Goal: Task Accomplishment & Management: Manage account settings

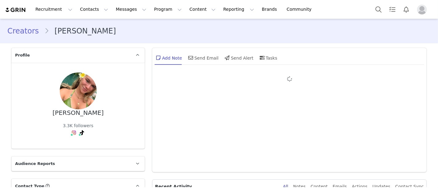
type input "+1 ([GEOGRAPHIC_DATA])"
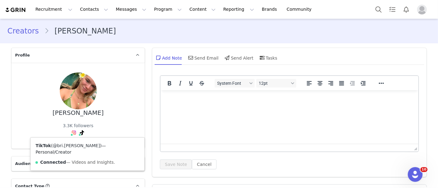
click at [77, 147] on link "@bri.jastrzembski" at bounding box center [76, 145] width 47 height 5
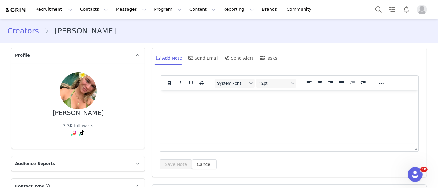
click at [54, 130] on div "Bri Jastrzembski 3.3K followers TikTok ( @bri.jastrzembski ) — Personal/Creator…" at bounding box center [78, 106] width 114 height 66
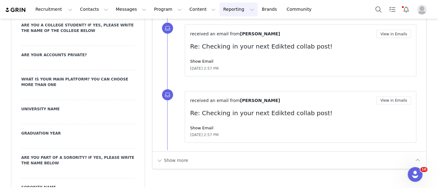
scroll to position [715, 0]
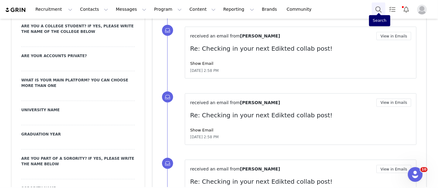
click at [374, 7] on button "Search" at bounding box center [378, 9] width 14 height 14
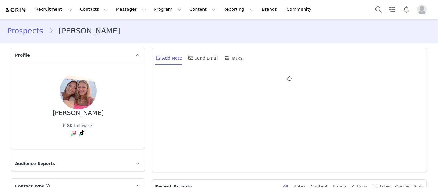
type input "+1 ([GEOGRAPHIC_DATA])"
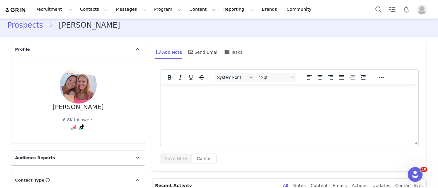
scroll to position [5, 0]
click at [189, 52] on icon at bounding box center [190, 52] width 5 height 5
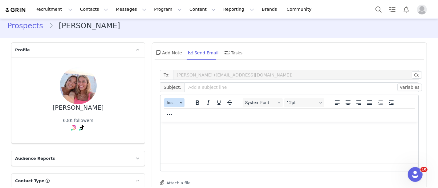
scroll to position [0, 0]
click at [175, 100] on button "Insert" at bounding box center [174, 102] width 20 height 9
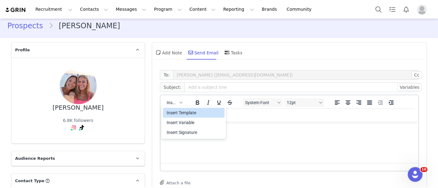
click at [177, 109] on div "Insert Template" at bounding box center [194, 113] width 62 height 10
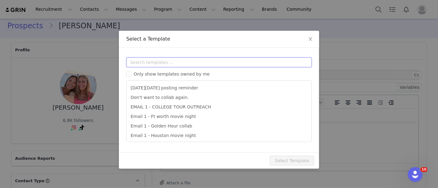
click at [181, 66] on input "text" at bounding box center [218, 63] width 185 height 10
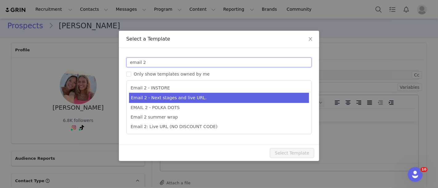
type input "email 2"
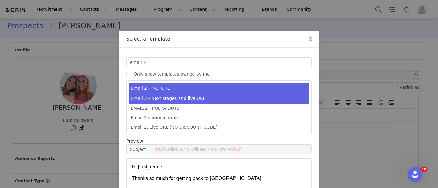
click at [168, 100] on li "Email 2 - Next stages and live URL." at bounding box center [219, 99] width 180 height 10
type input "Collab with Edikted"
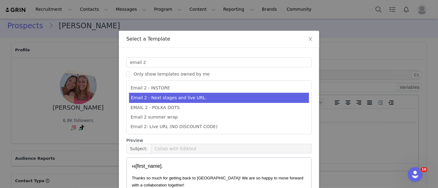
scroll to position [76, 0]
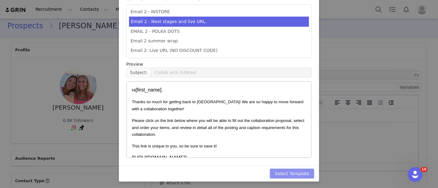
click at [307, 169] on button "Select Template" at bounding box center [292, 174] width 44 height 10
type input "Collab with Edikted"
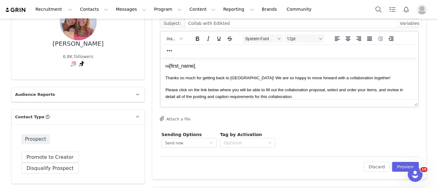
scroll to position [72, 0]
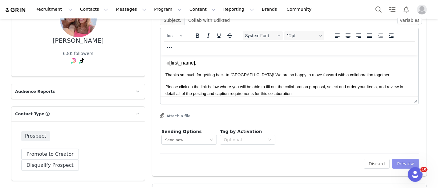
click at [399, 161] on button "Preview" at bounding box center [405, 164] width 27 height 10
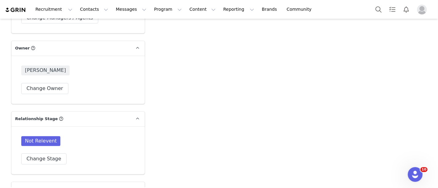
scroll to position [1348, 0]
click at [40, 154] on button "Change Stage" at bounding box center [43, 159] width 45 height 11
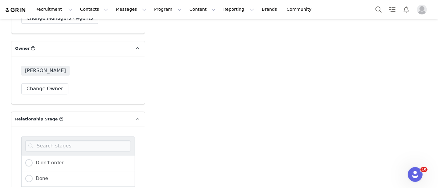
radio input "true"
radio input "false"
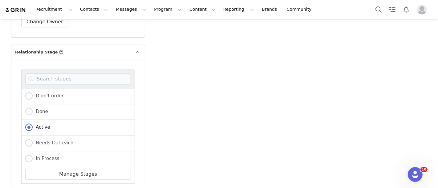
scroll to position [1415, 0]
click at [25, 171] on div "Didn't order Done Active Needs Outreach In Process Creator Ongoing Not Relevent…" at bounding box center [77, 136] width 133 height 153
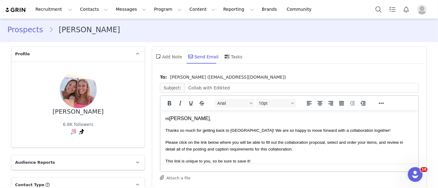
scroll to position [0, 0]
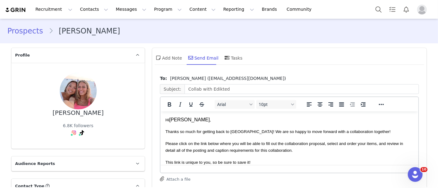
drag, startPoint x: 165, startPoint y: 120, endPoint x: 199, endPoint y: 128, distance: 34.9
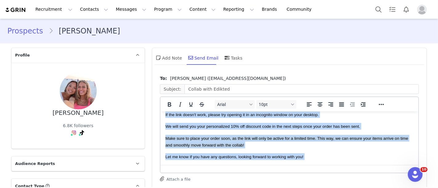
scroll to position [144, 0]
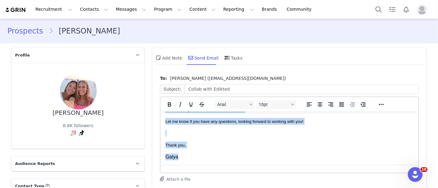
drag, startPoint x: 165, startPoint y: 119, endPoint x: 223, endPoint y: 165, distance: 73.6
click at [223, 165] on html "Hi Ainsley , Thanks so much for getting back to us! We are so happy to move for…" at bounding box center [289, 66] width 258 height 198
copy body "Hi Ainsley , Thanks so much for getting back to us! We are so happy to move for…"
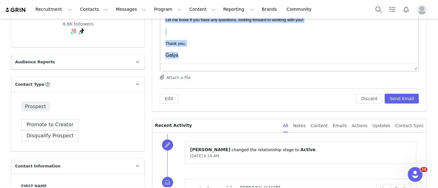
scroll to position [102, 0]
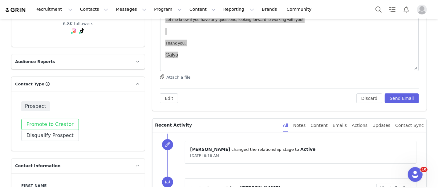
drag, startPoint x: 53, startPoint y: 116, endPoint x: 53, endPoint y: 127, distance: 10.8
click at [53, 127] on div "Prospect Promote to Creator Disqualify this Prospect? Yes, disqualify Disqualif…" at bounding box center [77, 121] width 133 height 59
click at [53, 127] on button "Promote to Creator" at bounding box center [50, 124] width 58 height 11
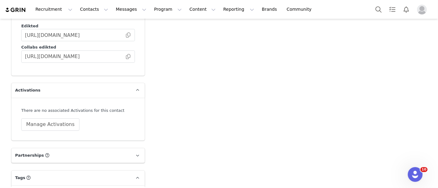
scroll to position [1552, 0]
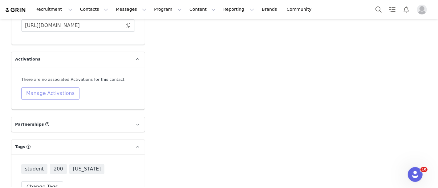
click at [40, 87] on button "Manage Activations" at bounding box center [50, 93] width 58 height 12
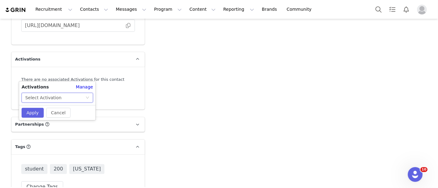
click at [41, 98] on div "Select Activation" at bounding box center [43, 97] width 36 height 9
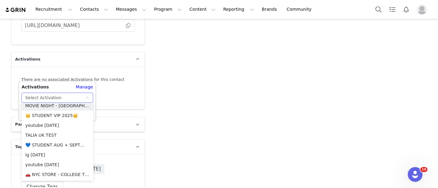
scroll to position [105, 0]
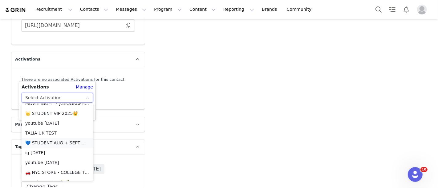
click at [56, 143] on li "💙 STUDENT AUG + SEPT💙 2025" at bounding box center [58, 143] width 72 height 10
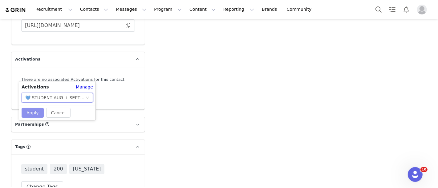
click at [28, 109] on button "Apply" at bounding box center [33, 113] width 22 height 10
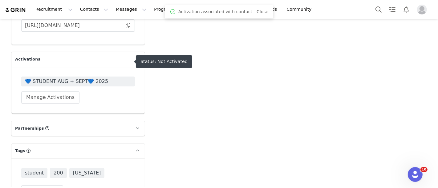
click at [36, 78] on span "💙 STUDENT AUG + SEPT💙 2025" at bounding box center [78, 81] width 106 height 7
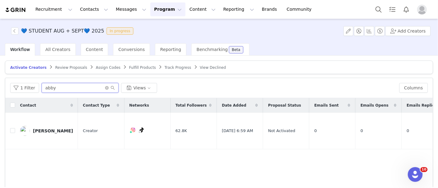
click at [50, 86] on input "abby" at bounding box center [80, 88] width 77 height 10
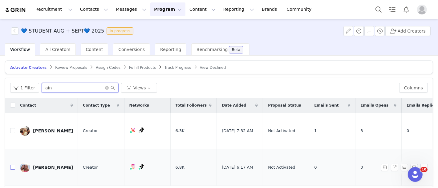
type input "ain"
click at [14, 165] on input "checkbox" at bounding box center [12, 167] width 5 height 5
checkbox input "true"
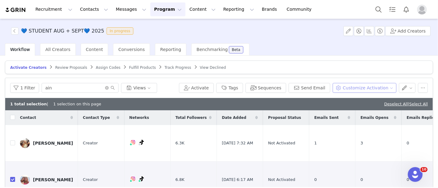
click at [367, 83] on button "Customize Activation" at bounding box center [364, 88] width 64 height 10
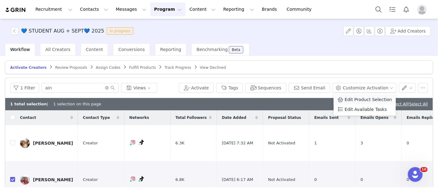
click at [357, 95] on li "Edit Product Selection" at bounding box center [364, 100] width 62 height 10
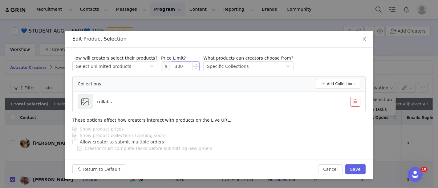
click at [174, 64] on input "300" at bounding box center [185, 66] width 28 height 9
click at [358, 166] on button "Save" at bounding box center [355, 170] width 20 height 10
type input "300"
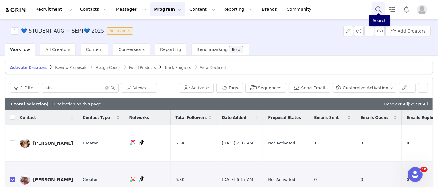
click at [375, 6] on button "Search" at bounding box center [378, 9] width 14 height 14
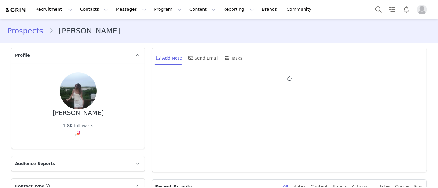
type input "+1 ([GEOGRAPHIC_DATA])"
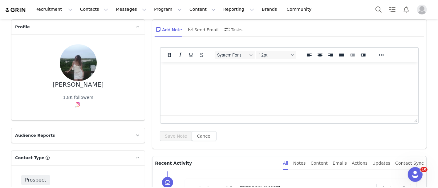
scroll to position [14, 0]
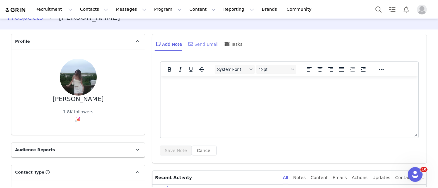
click at [201, 42] on div "Send Email" at bounding box center [203, 44] width 32 height 15
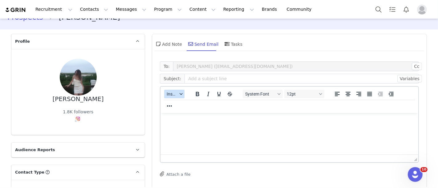
scroll to position [0, 0]
click at [168, 93] on span "Insert" at bounding box center [171, 94] width 11 height 5
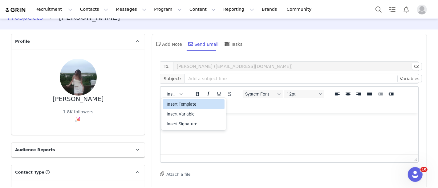
click at [170, 101] on div "Insert Template" at bounding box center [193, 104] width 55 height 7
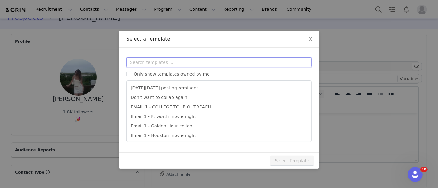
click at [174, 59] on input "text" at bounding box center [218, 63] width 185 height 10
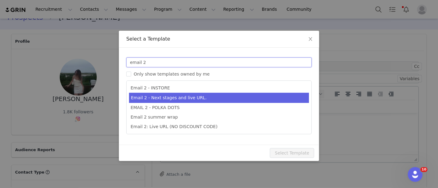
type input "email 2"
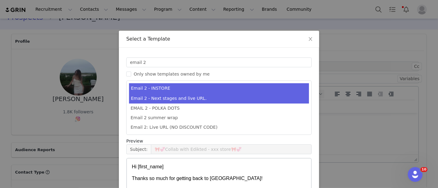
click at [175, 99] on li "Email 2 - Next stages and live URL." at bounding box center [219, 99] width 180 height 10
type input "Collab with Edikted"
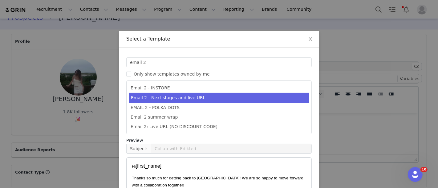
scroll to position [76, 0]
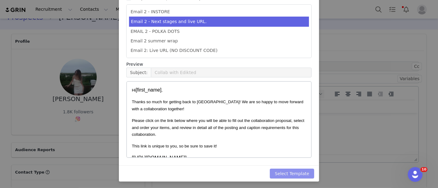
click at [287, 177] on button "Select Template" at bounding box center [292, 174] width 44 height 10
type input "Collab with Edikted"
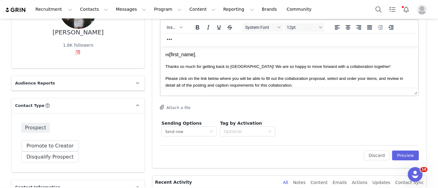
scroll to position [81, 0]
click at [397, 155] on button "Preview" at bounding box center [405, 155] width 27 height 10
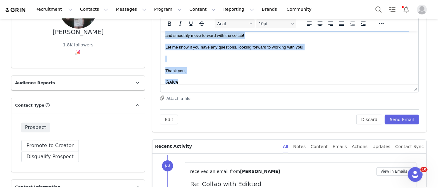
scroll to position [144, 0]
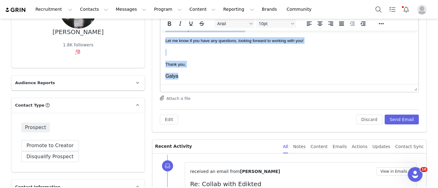
drag, startPoint x: 166, startPoint y: 37, endPoint x: 260, endPoint y: 91, distance: 108.2
copy body "Hi Andie , Thanks so much for getting back to us! We are so happy to move forwa…"
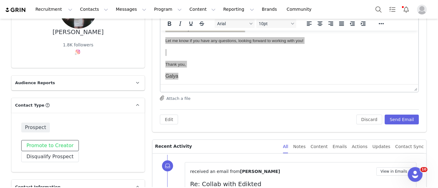
click at [56, 144] on button "Promote to Creator" at bounding box center [50, 145] width 58 height 11
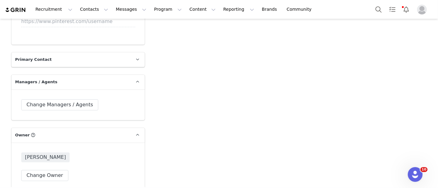
scroll to position [1338, 0]
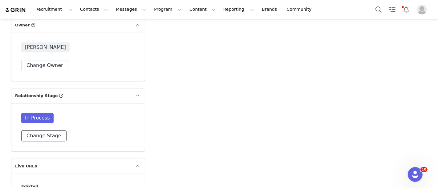
click at [44, 130] on button "Change Stage" at bounding box center [43, 135] width 45 height 11
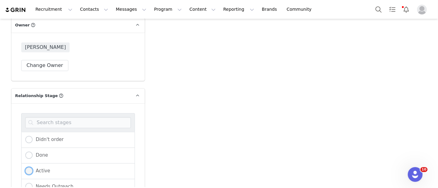
click at [26, 167] on span at bounding box center [28, 170] width 7 height 7
click at [26, 167] on input "Active" at bounding box center [28, 171] width 7 height 8
radio input "true"
radio input "false"
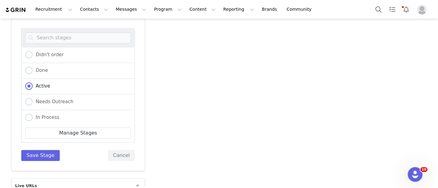
scroll to position [1423, 0]
click at [36, 150] on button "Save Stage" at bounding box center [40, 155] width 38 height 11
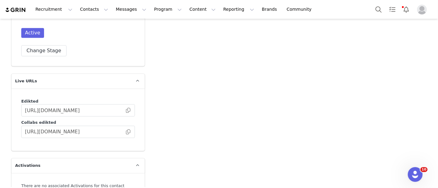
scroll to position [1571, 0]
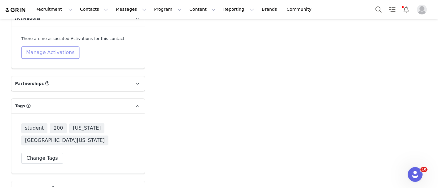
click at [39, 46] on button "Manage Activations" at bounding box center [50, 52] width 58 height 12
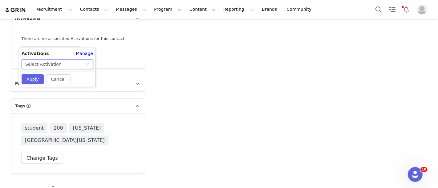
click at [42, 69] on div "Select Activation" at bounding box center [57, 64] width 71 height 10
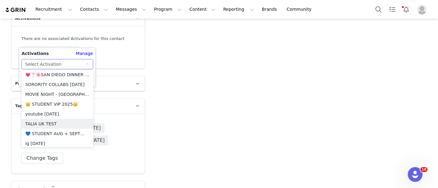
scroll to position [94, 0]
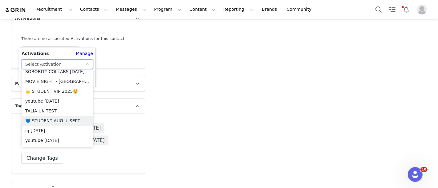
click at [46, 122] on li "💙 STUDENT AUG + SEPT💙 2025" at bounding box center [58, 121] width 72 height 10
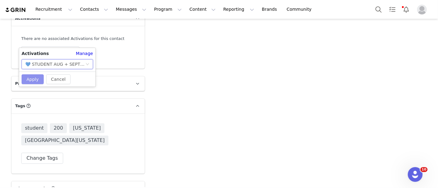
click at [27, 79] on button "Apply" at bounding box center [33, 79] width 22 height 10
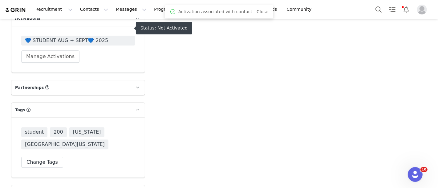
click at [41, 37] on span "💙 STUDENT AUG + SEPT💙 2025" at bounding box center [78, 40] width 106 height 7
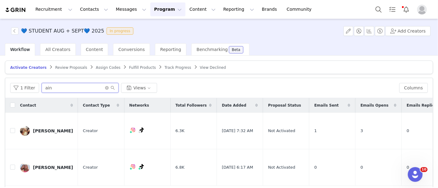
click at [51, 88] on input "ain" at bounding box center [80, 88] width 77 height 10
type input "and"
click at [13, 165] on input "checkbox" at bounding box center [12, 167] width 5 height 5
checkbox input "true"
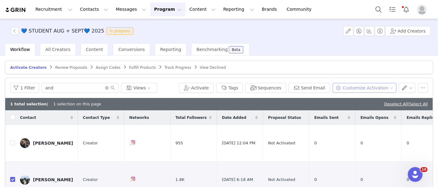
click at [344, 88] on button "Customize Activation" at bounding box center [364, 88] width 64 height 10
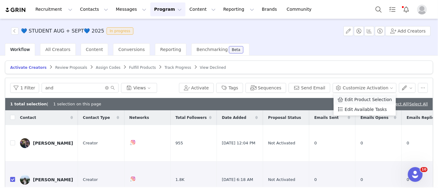
click at [346, 97] on span "Edit Product Selection" at bounding box center [367, 99] width 47 height 7
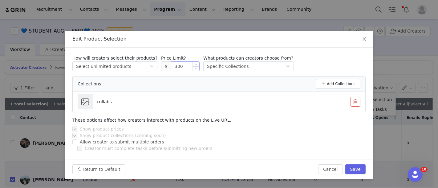
click at [179, 66] on input "300" at bounding box center [185, 66] width 28 height 9
click at [356, 173] on button "Save" at bounding box center [355, 170] width 20 height 10
type input "300"
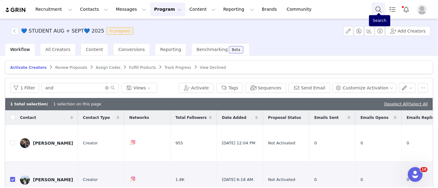
click at [377, 12] on button "Search" at bounding box center [378, 9] width 14 height 14
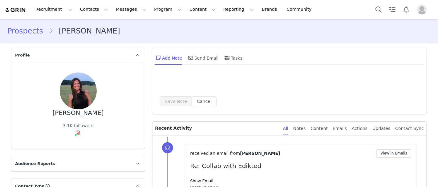
type input "+1 ([GEOGRAPHIC_DATA])"
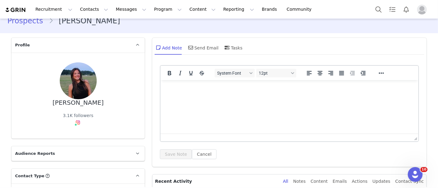
scroll to position [4, 0]
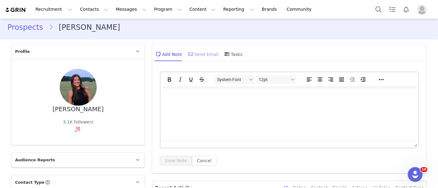
click at [210, 58] on div "Send Email" at bounding box center [203, 54] width 32 height 15
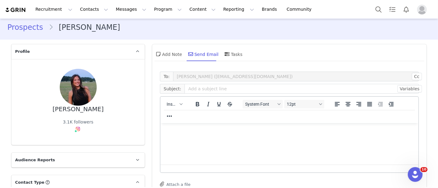
scroll to position [0, 0]
click at [169, 102] on span "Insert" at bounding box center [171, 104] width 11 height 5
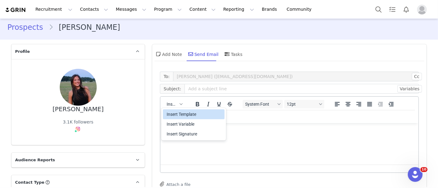
click at [176, 115] on div "Insert Template" at bounding box center [193, 114] width 55 height 7
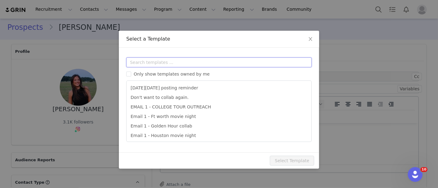
click at [194, 61] on input "text" at bounding box center [218, 63] width 185 height 10
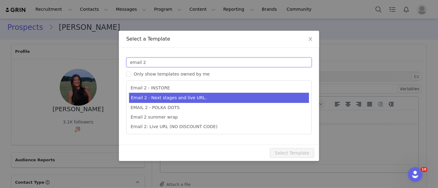
type input "email 2"
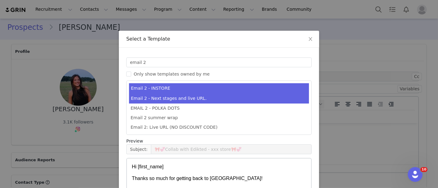
click at [186, 101] on li "Email 2 - Next stages and live URL." at bounding box center [219, 99] width 180 height 10
type input "Collab with Edikted"
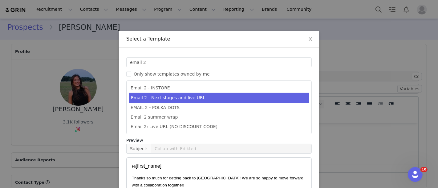
scroll to position [76, 0]
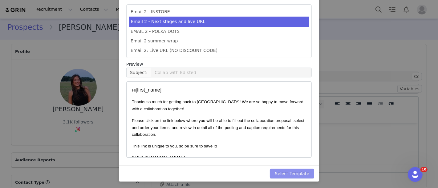
click at [301, 169] on button "Select Template" at bounding box center [292, 174] width 44 height 10
type input "Collab with Edikted"
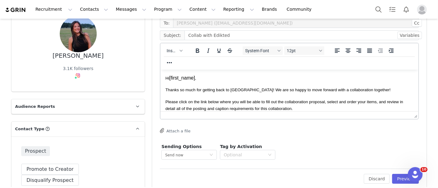
scroll to position [60, 0]
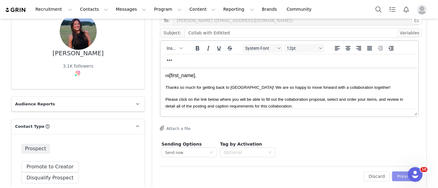
click at [401, 179] on button "Preview" at bounding box center [405, 177] width 27 height 10
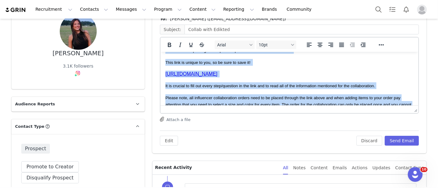
scroll to position [144, 0]
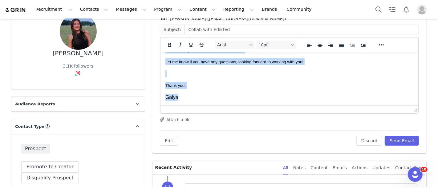
drag, startPoint x: 166, startPoint y: 61, endPoint x: 410, endPoint y: 174, distance: 269.2
click at [252, 106] on html "Hi Caroline , Thanks so much for getting back to us! We are so happy to move fo…" at bounding box center [289, 7] width 258 height 198
copy body "Hi Caroline , Thanks so much for getting back to us! We are so happy to move fo…"
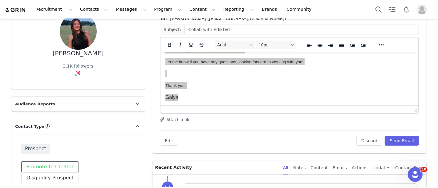
click at [34, 165] on button "Promote to Creator" at bounding box center [50, 167] width 58 height 11
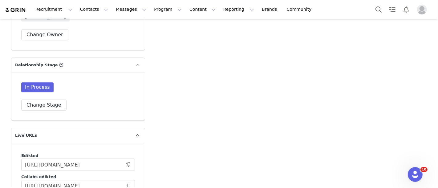
scroll to position [1370, 0]
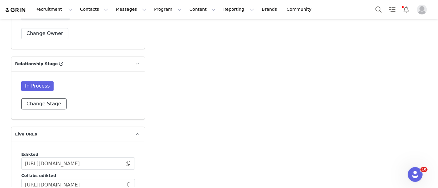
click at [50, 98] on button "Change Stage" at bounding box center [43, 103] width 45 height 11
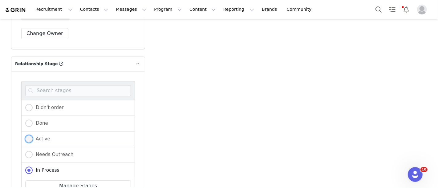
click at [25, 135] on span at bounding box center [28, 138] width 7 height 7
click at [25, 135] on input "Active" at bounding box center [28, 139] width 7 height 8
radio input "true"
radio input "false"
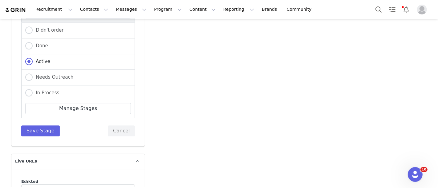
scroll to position [1451, 0]
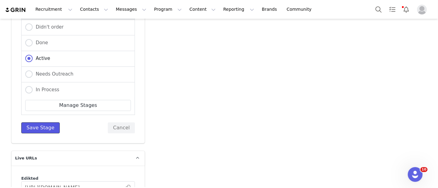
click at [32, 122] on button "Save Stage" at bounding box center [40, 127] width 38 height 11
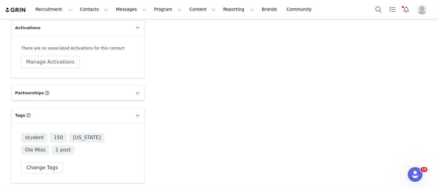
scroll to position [1565, 0]
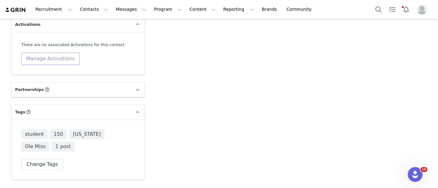
click at [46, 53] on button "Manage Activations" at bounding box center [50, 59] width 58 height 12
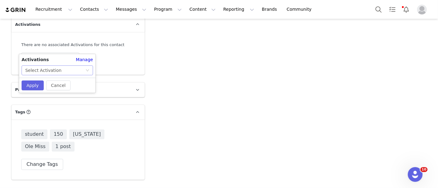
click at [42, 67] on div "Select Activation" at bounding box center [43, 70] width 36 height 9
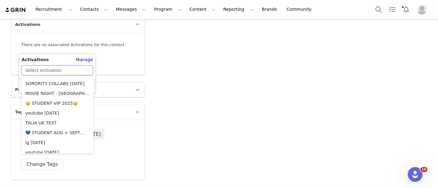
scroll to position [89, 0]
click at [56, 131] on li "💙 STUDENT AUG + SEPT💙 2025" at bounding box center [58, 132] width 72 height 10
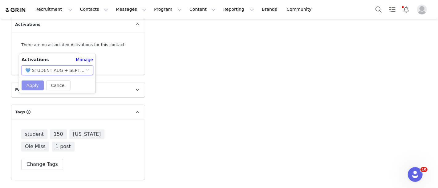
click at [30, 90] on button "Apply" at bounding box center [33, 86] width 22 height 10
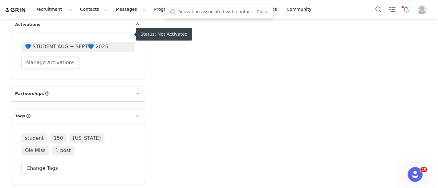
click at [49, 43] on span "💙 STUDENT AUG + SEPT💙 2025" at bounding box center [78, 46] width 106 height 7
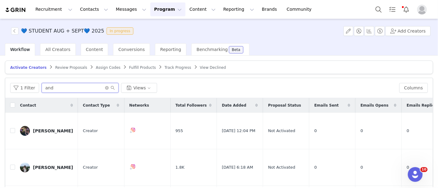
click at [63, 91] on input "and" at bounding box center [80, 88] width 77 height 10
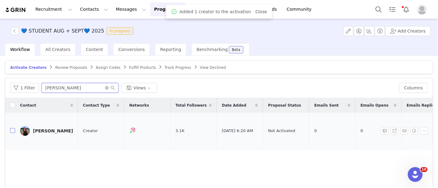
type input "caroline"
click at [11, 128] on input "checkbox" at bounding box center [12, 130] width 5 height 5
checkbox input "true"
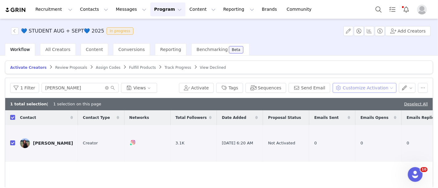
click at [354, 83] on button "Customize Activation" at bounding box center [364, 88] width 64 height 10
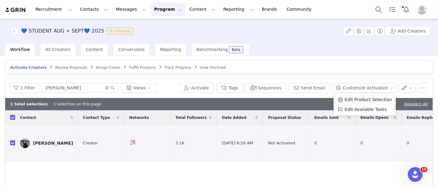
click at [352, 95] on li "Edit Product Selection" at bounding box center [364, 100] width 62 height 10
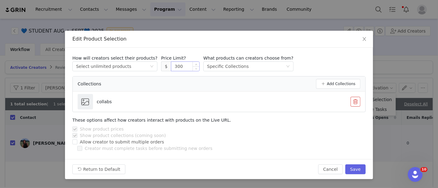
click at [171, 67] on input "300" at bounding box center [185, 66] width 28 height 9
click at [356, 170] on button "Save" at bounding box center [355, 170] width 20 height 10
type input "300"
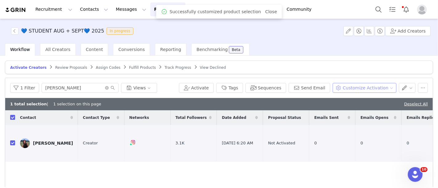
click at [356, 90] on button "Customize Activation" at bounding box center [364, 88] width 64 height 10
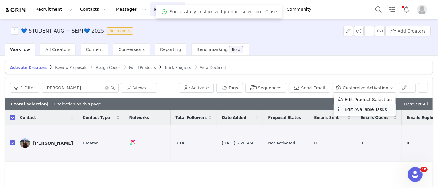
click at [355, 109] on span "Edit Available Tasks" at bounding box center [365, 109] width 42 height 7
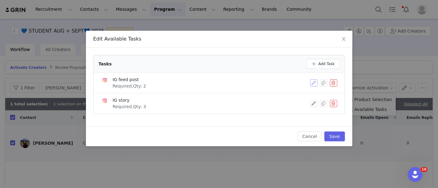
click at [316, 81] on button "button" at bounding box center [313, 82] width 7 height 7
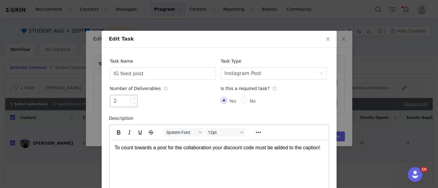
type input "1"
click at [131, 104] on span "Decrease Value" at bounding box center [134, 103] width 6 height 7
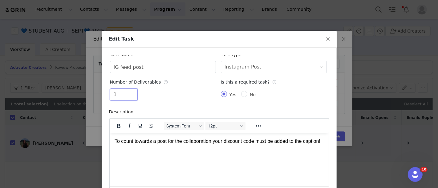
scroll to position [74, 0]
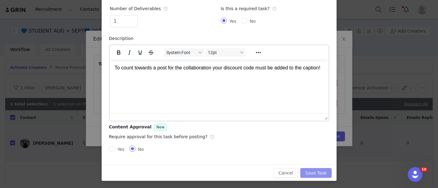
click at [313, 176] on button "Save Task" at bounding box center [315, 173] width 31 height 10
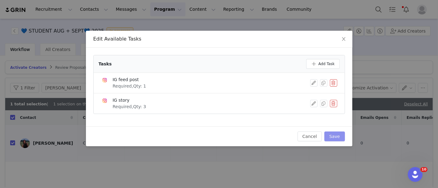
click at [336, 136] on button "Save" at bounding box center [334, 137] width 20 height 10
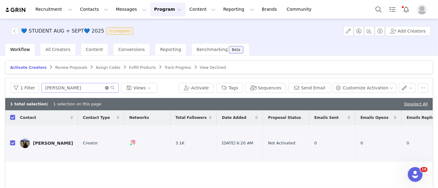
click at [105, 88] on icon "icon: close-circle" at bounding box center [107, 88] width 4 height 4
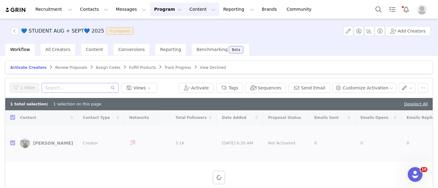
checkbox input "false"
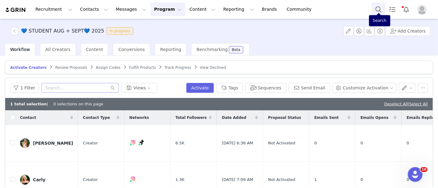
click at [377, 9] on button "Search" at bounding box center [378, 9] width 14 height 14
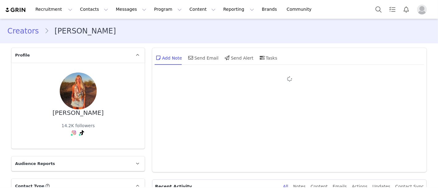
type input "+1 ([GEOGRAPHIC_DATA])"
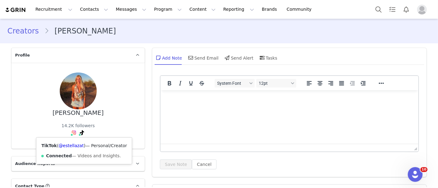
click at [80, 132] on icon at bounding box center [82, 132] width 4 height 5
click at [74, 143] on link "@estellazat" at bounding box center [70, 145] width 25 height 5
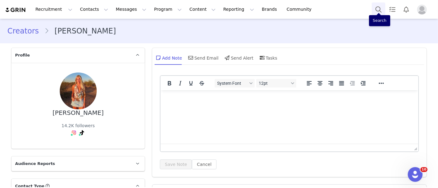
click at [380, 13] on button "Search" at bounding box center [378, 9] width 14 height 14
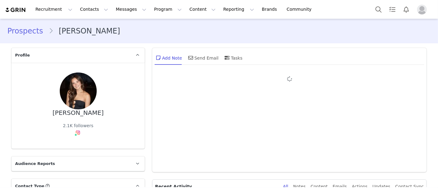
type input "+1 ([GEOGRAPHIC_DATA])"
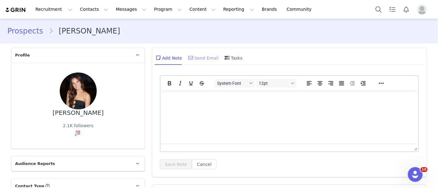
click at [193, 53] on div "Send Email" at bounding box center [203, 57] width 32 height 15
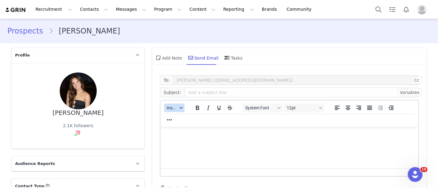
click at [169, 107] on span "Insert" at bounding box center [171, 108] width 11 height 5
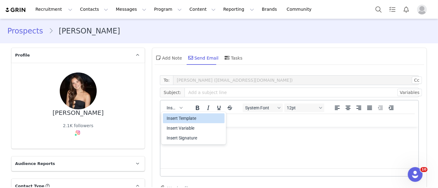
click at [173, 117] on div "Insert Template" at bounding box center [193, 118] width 55 height 7
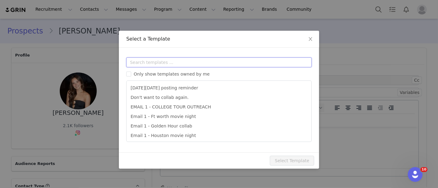
click at [186, 58] on input "text" at bounding box center [218, 63] width 185 height 10
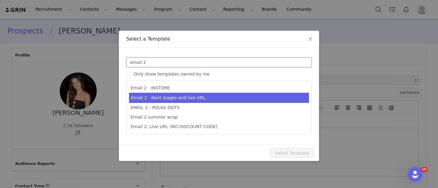
type input "email 2"
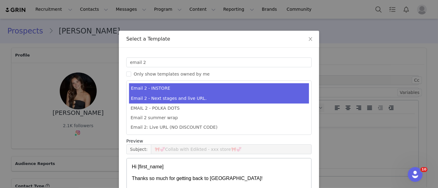
click at [181, 102] on li "Email 2 - Next stages and live URL." at bounding box center [219, 99] width 180 height 10
type input "Collab with Edikted"
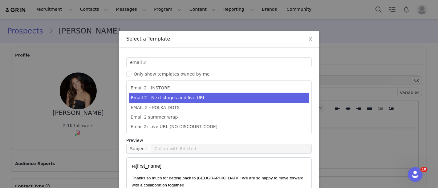
scroll to position [76, 0]
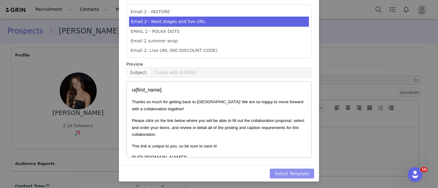
drag, startPoint x: 284, startPoint y: 180, endPoint x: 281, endPoint y: 175, distance: 5.3
click at [281, 175] on div "Select Template" at bounding box center [219, 174] width 200 height 16
click at [281, 175] on button "Select Template" at bounding box center [292, 174] width 44 height 10
type input "Collab with Edikted"
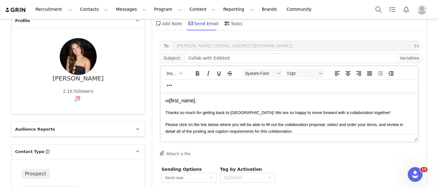
scroll to position [90, 0]
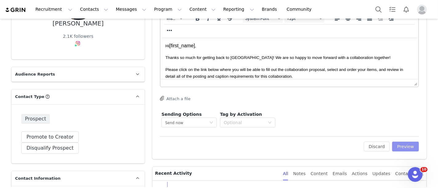
click at [403, 145] on button "Preview" at bounding box center [405, 147] width 27 height 10
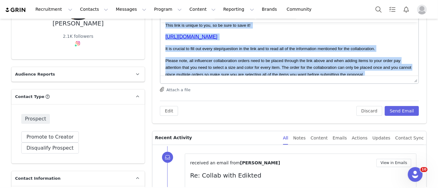
scroll to position [144, 0]
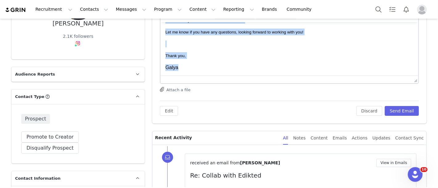
drag, startPoint x: 165, startPoint y: 31, endPoint x: 394, endPoint y: 121, distance: 245.8
copy body "Hi Jane , Thanks so much for getting back to us! We are so happy to move forwar…"
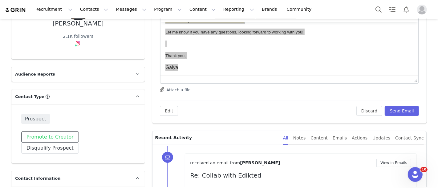
click at [58, 136] on button "Promote to Creator" at bounding box center [50, 137] width 58 height 11
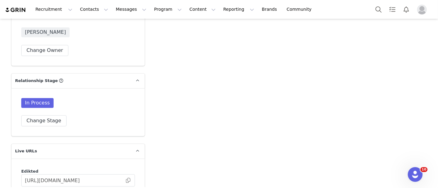
scroll to position [1354, 0]
click at [40, 115] on button "Change Stage" at bounding box center [43, 120] width 45 height 11
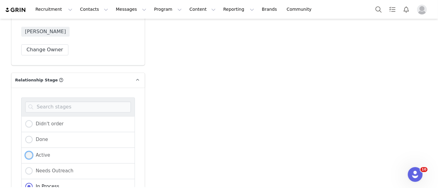
click at [26, 152] on span at bounding box center [28, 155] width 7 height 7
click at [26, 152] on input "Active" at bounding box center [28, 156] width 7 height 8
radio input "true"
radio input "false"
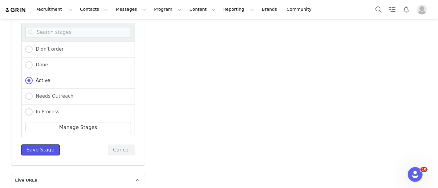
click at [42, 145] on button "Save Stage" at bounding box center [40, 150] width 38 height 11
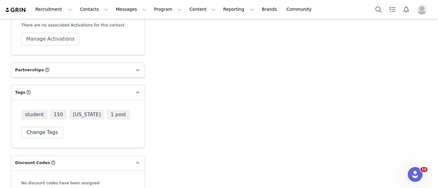
scroll to position [1581, 0]
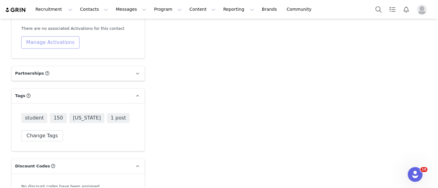
click at [57, 36] on button "Manage Activations" at bounding box center [50, 42] width 58 height 12
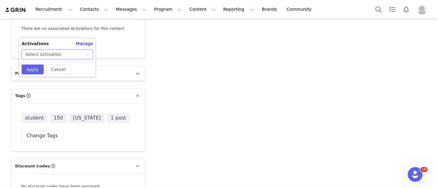
click at [58, 58] on div "Select Activation" at bounding box center [55, 54] width 60 height 9
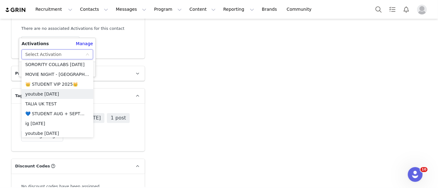
scroll to position [110, 0]
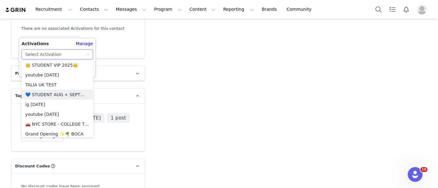
click at [62, 91] on li "💙 STUDENT AUG + SEPT💙 2025" at bounding box center [58, 95] width 72 height 10
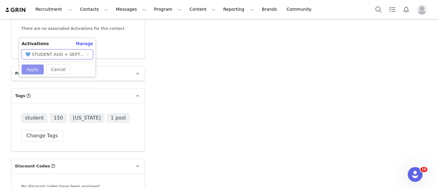
click at [30, 71] on button "Apply" at bounding box center [33, 70] width 22 height 10
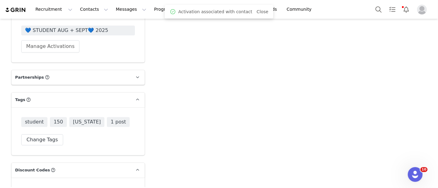
click at [39, 26] on div "💙 STUDENT AUG + SEPT💙 2025 Manage Activations" at bounding box center [78, 39] width 114 height 27
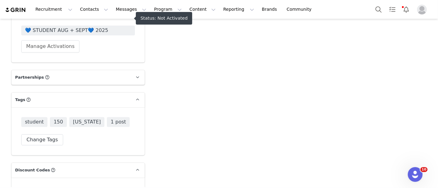
click at [39, 27] on span "💙 STUDENT AUG + SEPT💙 2025" at bounding box center [78, 30] width 106 height 7
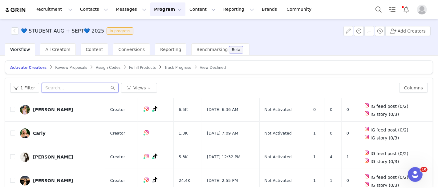
click at [62, 85] on input "text" at bounding box center [80, 88] width 77 height 10
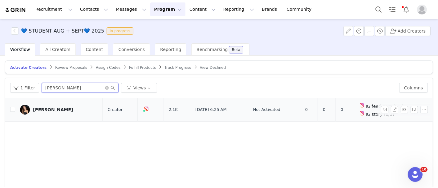
type input "jane"
click at [10, 109] on td at bounding box center [10, 110] width 10 height 24
click at [10, 108] on input "checkbox" at bounding box center [12, 109] width 5 height 5
checkbox input "true"
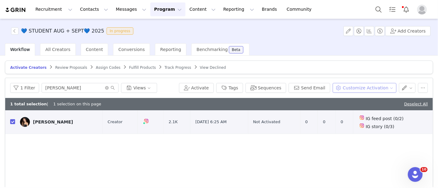
click at [360, 87] on button "Customize Activation" at bounding box center [364, 88] width 64 height 10
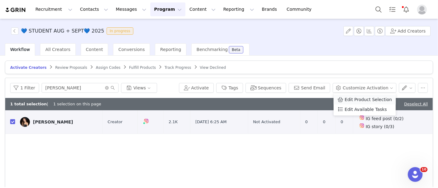
click at [361, 96] on span "Edit Product Selection" at bounding box center [367, 99] width 47 height 7
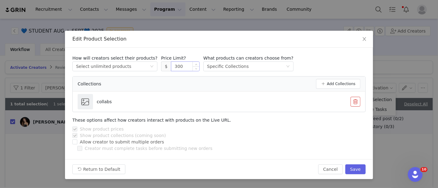
click at [173, 67] on input "300" at bounding box center [185, 66] width 28 height 9
click at [355, 171] on button "Save" at bounding box center [355, 170] width 20 height 10
type input "300"
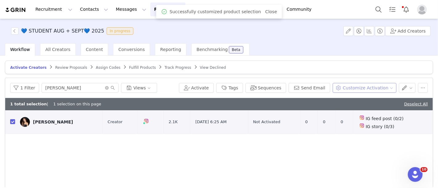
click at [373, 84] on button "Customize Activation" at bounding box center [364, 88] width 64 height 10
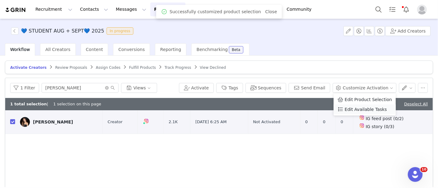
click at [367, 107] on span "Edit Available Tasks" at bounding box center [365, 109] width 42 height 7
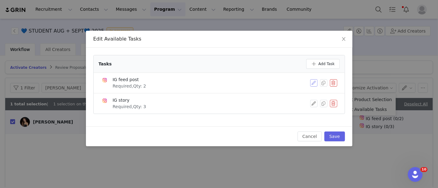
click at [314, 82] on button "button" at bounding box center [313, 82] width 7 height 7
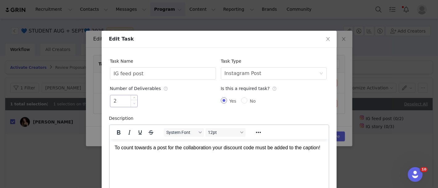
type input "1"
click at [131, 103] on span "Decrease Value" at bounding box center [134, 103] width 6 height 7
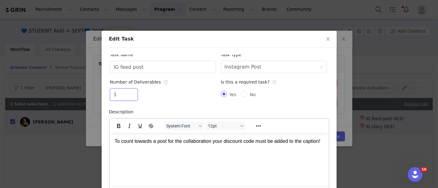
scroll to position [74, 0]
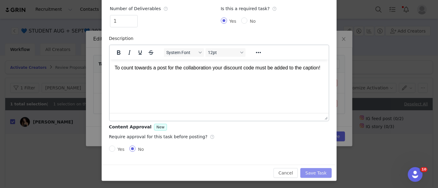
click at [307, 170] on button "Save Task" at bounding box center [315, 173] width 31 height 10
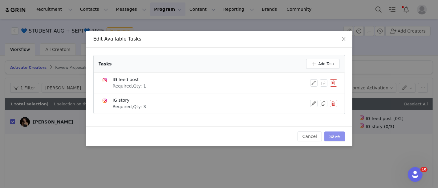
click at [335, 132] on button "Save" at bounding box center [334, 137] width 20 height 10
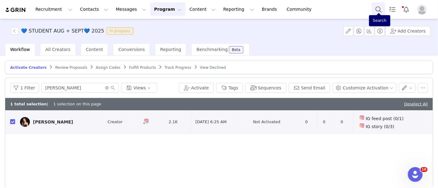
click at [375, 9] on button "Search" at bounding box center [378, 9] width 14 height 14
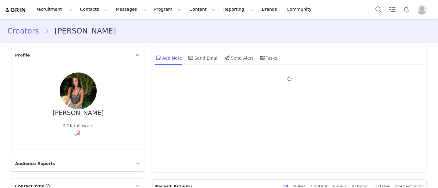
type input "+1 ([GEOGRAPHIC_DATA])"
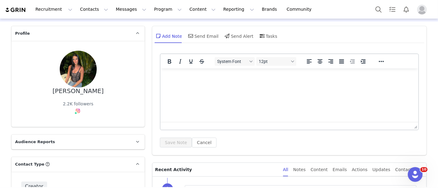
scroll to position [24, 0]
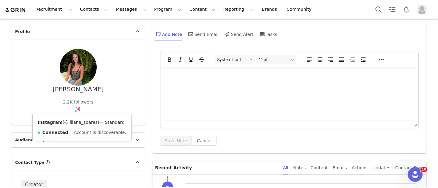
click at [74, 122] on link "@liliana_soares" at bounding box center [80, 122] width 33 height 5
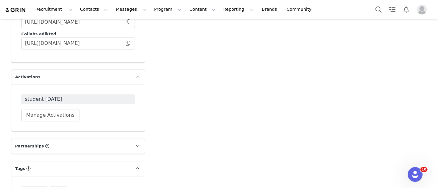
scroll to position [1533, 0]
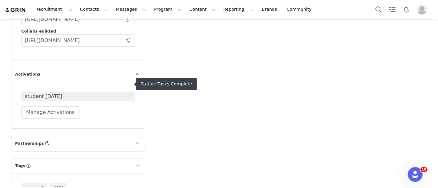
click at [84, 93] on span "student [DATE]" at bounding box center [78, 96] width 106 height 7
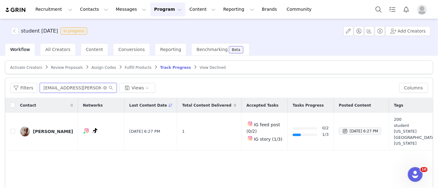
click at [73, 92] on input "[EMAIL_ADDRESS][PERSON_NAME][DOMAIN_NAME]" at bounding box center [78, 88] width 77 height 10
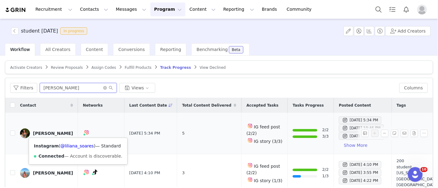
type input "[PERSON_NAME]"
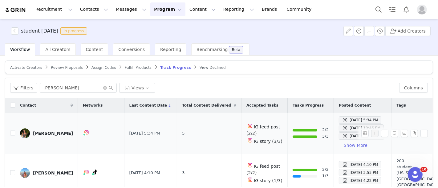
click at [28, 138] on td "[PERSON_NAME]" at bounding box center [46, 134] width 63 height 42
click at [45, 133] on div "[PERSON_NAME]" at bounding box center [53, 133] width 40 height 5
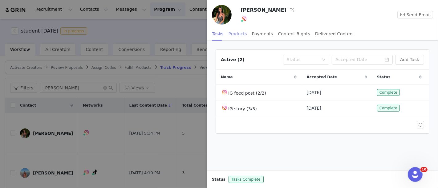
click at [237, 36] on div "Products" at bounding box center [237, 34] width 18 height 14
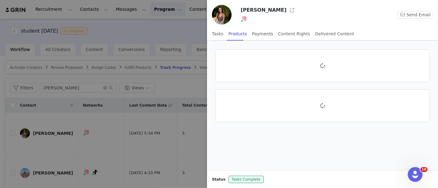
click at [106, 74] on div at bounding box center [219, 94] width 438 height 188
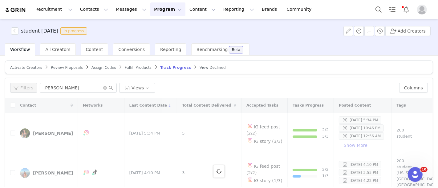
click at [131, 66] on span "Fulfill Products" at bounding box center [138, 68] width 27 height 4
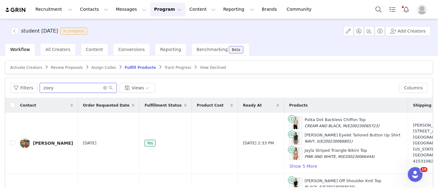
click at [81, 91] on input "zoey" at bounding box center [78, 88] width 77 height 10
type input "z"
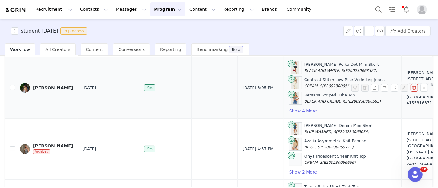
scroll to position [0, 0]
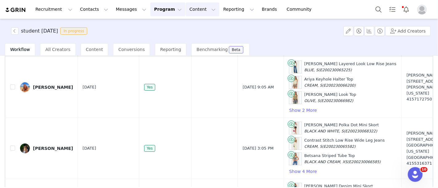
type input "lil"
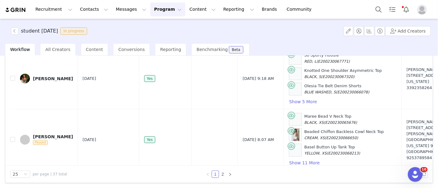
scroll to position [596, 0]
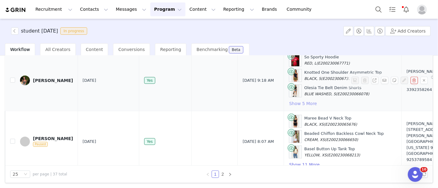
click at [289, 100] on button "Show 5 More" at bounding box center [303, 103] width 28 height 7
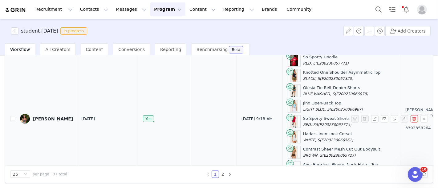
scroll to position [603, 2]
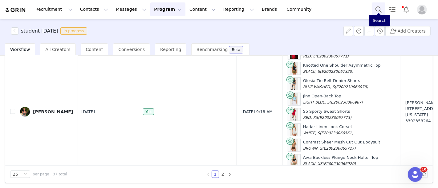
click at [377, 12] on button "Search" at bounding box center [378, 9] width 14 height 14
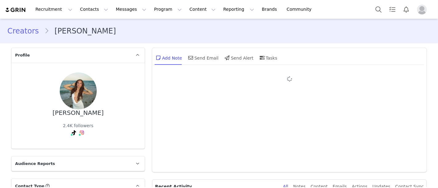
type input "+1 ([GEOGRAPHIC_DATA])"
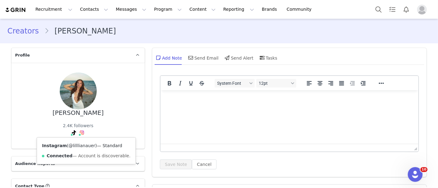
click at [78, 144] on link "@lilllianauer" at bounding box center [81, 145] width 27 height 5
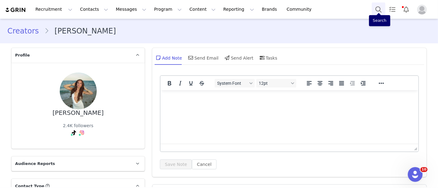
click at [376, 5] on button "Search" at bounding box center [378, 9] width 14 height 14
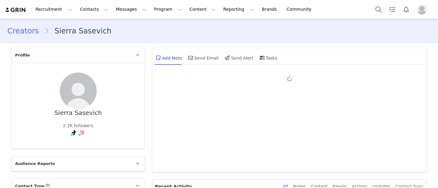
type input "+1 ([GEOGRAPHIC_DATA])"
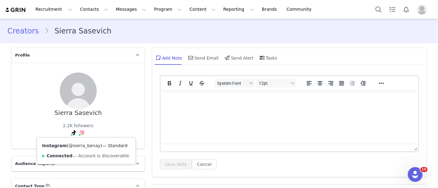
click at [76, 148] on link "@sierra_benay" at bounding box center [84, 145] width 32 height 5
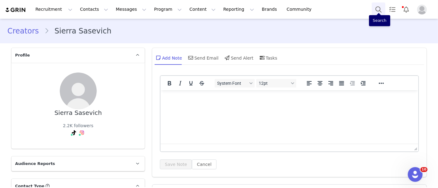
click at [377, 6] on button "Search" at bounding box center [378, 9] width 14 height 14
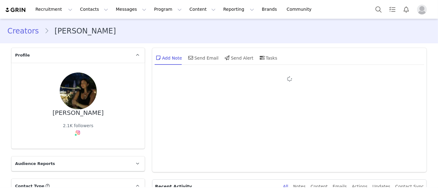
type input "+1 ([GEOGRAPHIC_DATA])"
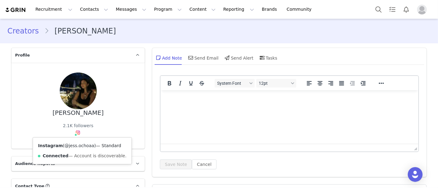
click at [75, 147] on link "@jess.ochoaa" at bounding box center [79, 145] width 30 height 5
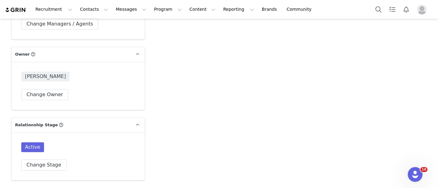
scroll to position [1332, 0]
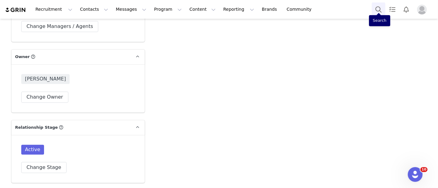
click at [375, 9] on button "Search" at bounding box center [378, 9] width 14 height 14
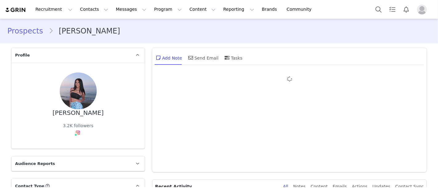
type input "+1 ([GEOGRAPHIC_DATA])"
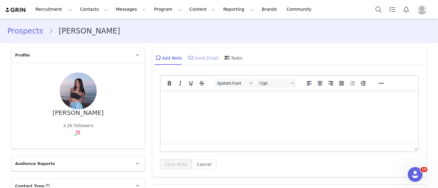
click at [197, 56] on div "Send Email" at bounding box center [203, 57] width 32 height 15
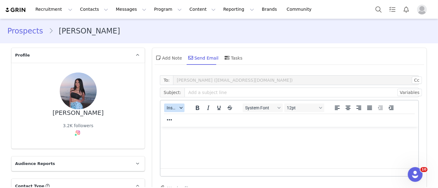
click at [168, 108] on span "Insert" at bounding box center [171, 108] width 11 height 5
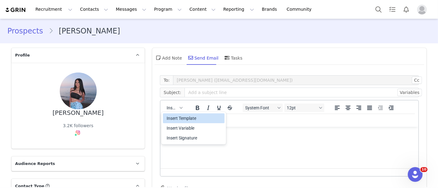
click at [177, 117] on div "Insert Template" at bounding box center [193, 118] width 55 height 7
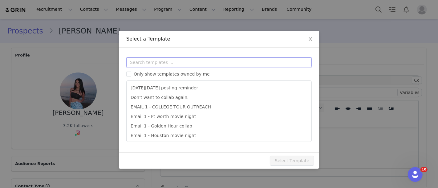
click at [177, 58] on input "text" at bounding box center [218, 63] width 185 height 10
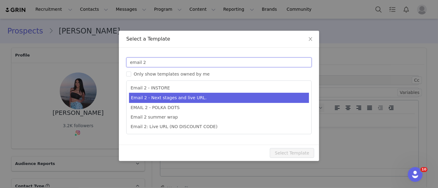
type input "email 2"
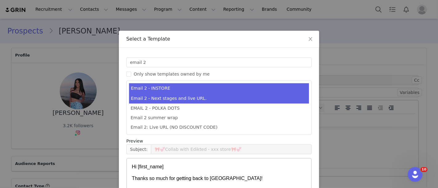
click at [180, 97] on li "Email 2 - Next stages and live URL." at bounding box center [219, 99] width 180 height 10
type input "Collab with Edikted"
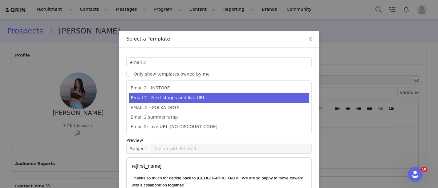
scroll to position [76, 0]
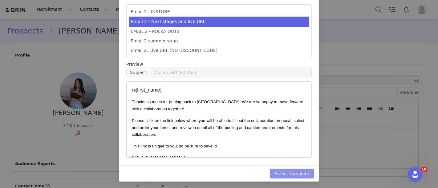
click at [305, 171] on button "Select Template" at bounding box center [292, 174] width 44 height 10
type input "Collab with Edikted"
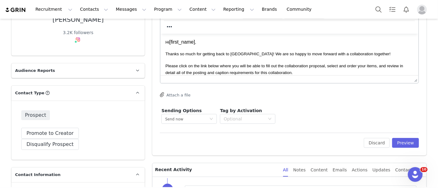
scroll to position [94, 0]
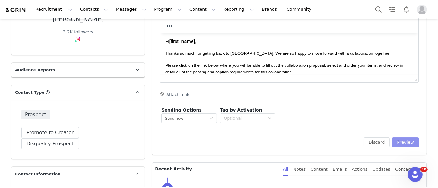
click at [414, 138] on button "Preview" at bounding box center [405, 143] width 27 height 10
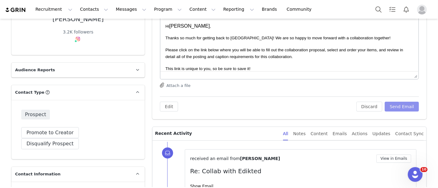
scroll to position [0, 0]
click at [52, 130] on button "Promote to Creator" at bounding box center [50, 132] width 58 height 11
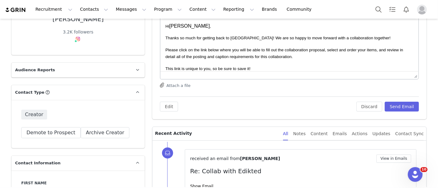
click at [165, 25] on html "Hi Naomi , Thanks so much for getting back to us! We are so happy to move forwa…" at bounding box center [289, 117] width 258 height 198
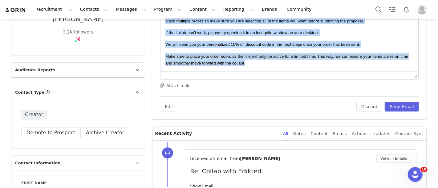
scroll to position [144, 0]
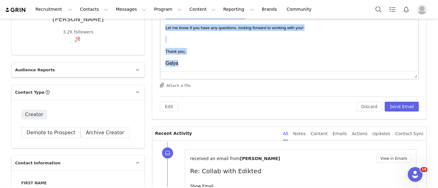
drag, startPoint x: 166, startPoint y: 26, endPoint x: 482, endPoint y: 124, distance: 330.8
copy body "Hi Naomi , Thanks so much for getting back to us! We are so happy to move forwa…"
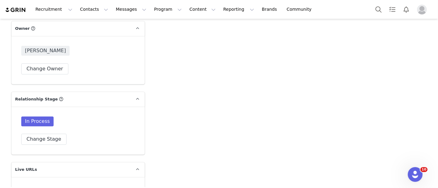
scroll to position [1333, 0]
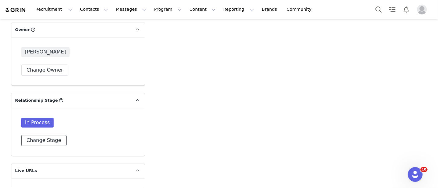
click at [48, 135] on button "Change Stage" at bounding box center [43, 140] width 45 height 11
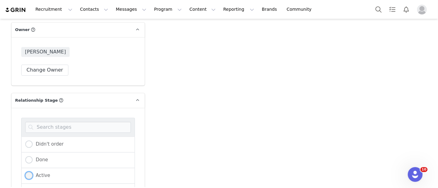
click at [27, 172] on span at bounding box center [28, 175] width 7 height 7
click at [27, 172] on input "Active" at bounding box center [28, 176] width 7 height 8
radio input "true"
radio input "false"
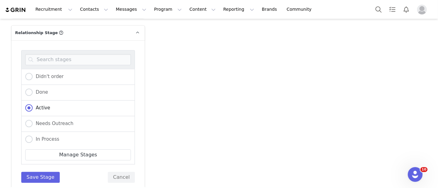
scroll to position [1401, 0]
click at [37, 172] on button "Save Stage" at bounding box center [40, 177] width 38 height 11
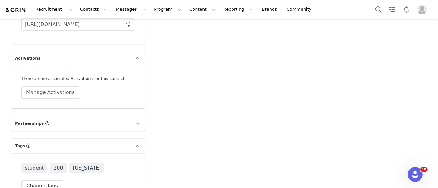
scroll to position [1539, 0]
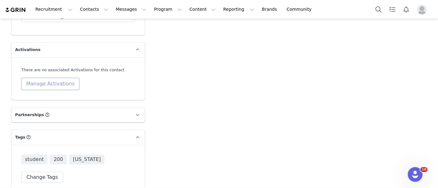
click at [61, 78] on button "Manage Activations" at bounding box center [50, 84] width 58 height 12
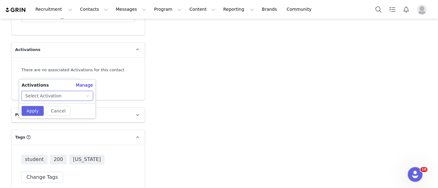
click at [67, 94] on div "Select Activation" at bounding box center [55, 95] width 60 height 9
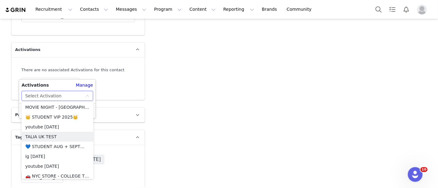
scroll to position [100, 0]
click at [62, 148] on li "💙 STUDENT AUG + SEPT💙 2025" at bounding box center [58, 147] width 72 height 10
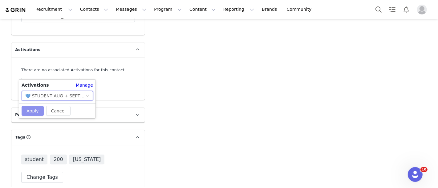
click at [29, 110] on button "Apply" at bounding box center [33, 111] width 22 height 10
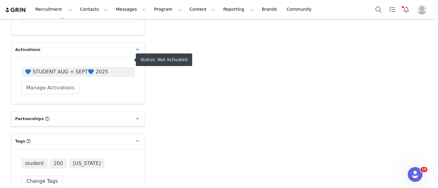
click at [60, 68] on span "💙 STUDENT AUG + SEPT💙 2025" at bounding box center [78, 71] width 106 height 7
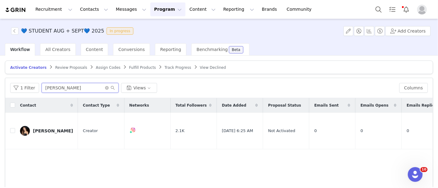
click at [56, 84] on input "jane" at bounding box center [80, 88] width 77 height 10
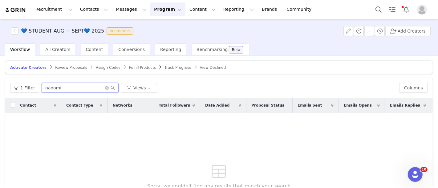
click at [52, 85] on input "naoomi" at bounding box center [80, 88] width 77 height 10
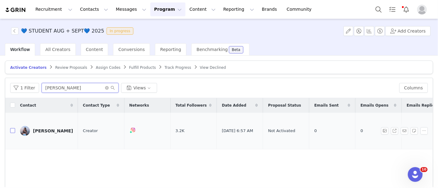
type input "naomi"
click at [12, 128] on input "checkbox" at bounding box center [12, 130] width 5 height 5
checkbox input "true"
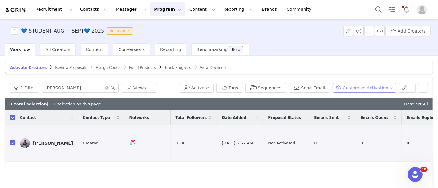
click at [345, 87] on button "Customize Activation" at bounding box center [364, 88] width 64 height 10
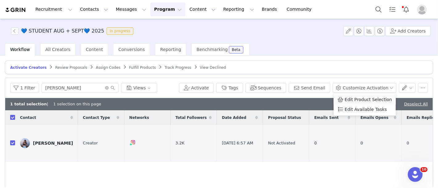
click at [350, 98] on span "Edit Product Selection" at bounding box center [367, 99] width 47 height 7
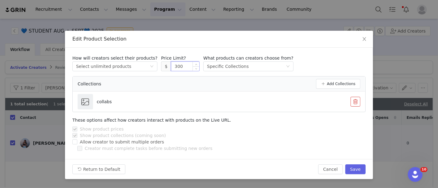
click at [171, 66] on input "300" at bounding box center [185, 66] width 28 height 9
click at [361, 170] on button "Save" at bounding box center [355, 170] width 20 height 10
type input "300"
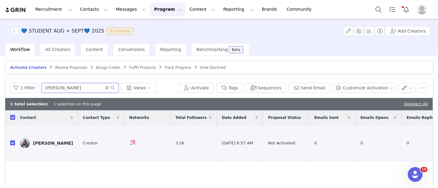
click at [51, 84] on input "naomi" at bounding box center [80, 88] width 77 height 10
paste input "Hi Naomi, Thanks so much for getting back to us! We are so happy to move forwar…"
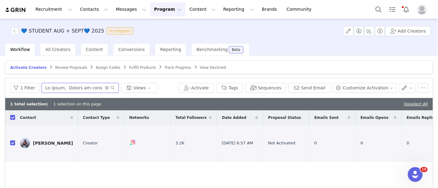
scroll to position [0, 2623]
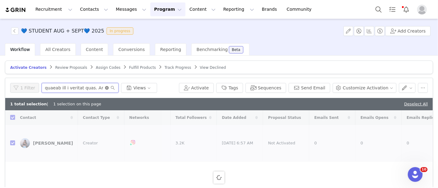
type input "Hi Naomi, Thanks so much for getting back to us! We are so happy to move forwar…"
checkbox input "false"
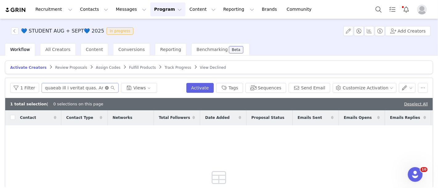
scroll to position [0, 0]
click at [105, 87] on icon "icon: close-circle" at bounding box center [107, 88] width 4 height 4
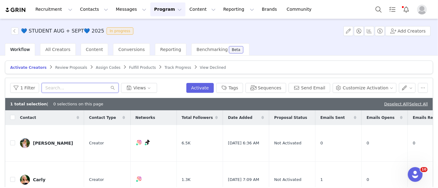
click at [56, 88] on input "text" at bounding box center [80, 88] width 77 height 10
paste input "norbergtaryn15@gmail.com"
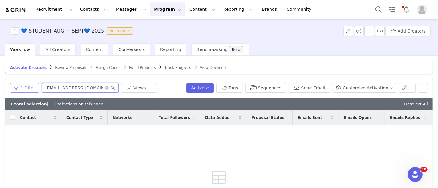
type input "norbergtaryn15@gmail.com"
click at [10, 85] on button "1 Filter" at bounding box center [24, 88] width 29 height 10
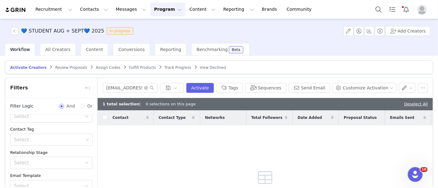
scroll to position [79, 0]
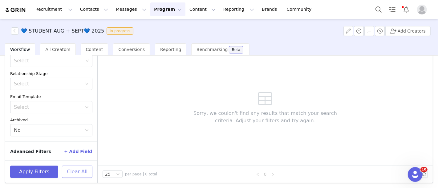
click at [82, 170] on button "Clear All" at bounding box center [77, 172] width 30 height 12
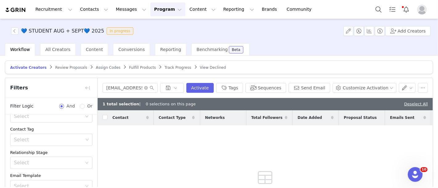
click at [129, 68] on span "Fulfill Products" at bounding box center [142, 68] width 27 height 4
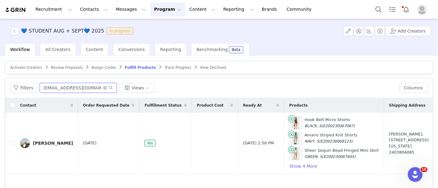
click at [72, 83] on input "keirakoenig05@gmail.com" at bounding box center [78, 88] width 77 height 10
paste input "norbergtaryn1"
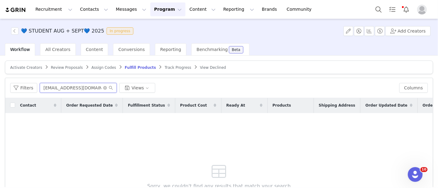
type input "norbergtaryn15@gmail.com"
drag, startPoint x: 59, startPoint y: 62, endPoint x: 59, endPoint y: 68, distance: 5.9
click at [59, 68] on article "Activate Creators Review Proposals Assign Codes Fulfill Products Track Progress…" at bounding box center [219, 68] width 428 height 14
click at [59, 68] on span "Review Proposals" at bounding box center [67, 68] width 32 height 4
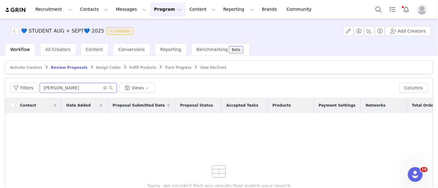
click at [73, 85] on input "DANIELLY COSTA" at bounding box center [78, 88] width 77 height 10
paste input "norbergtaryn15@gmail.com"
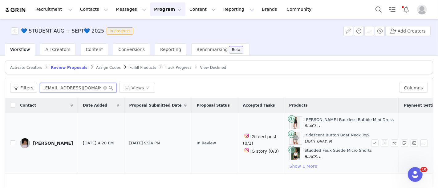
type input "norbergtaryn15@gmail.com"
click at [289, 164] on button "Show 1 More" at bounding box center [303, 166] width 28 height 7
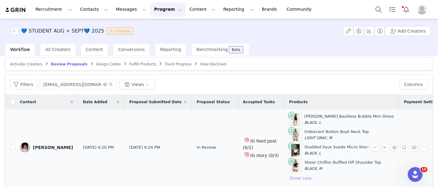
scroll to position [4, 0]
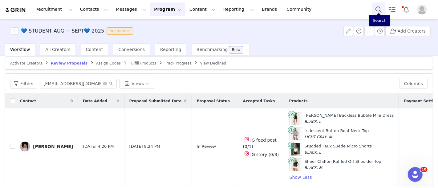
click at [380, 11] on button "Search" at bounding box center [378, 9] width 14 height 14
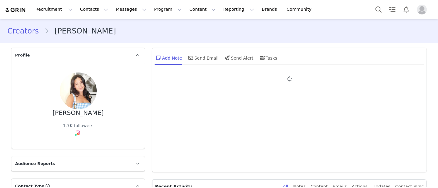
type input "+1 ([GEOGRAPHIC_DATA])"
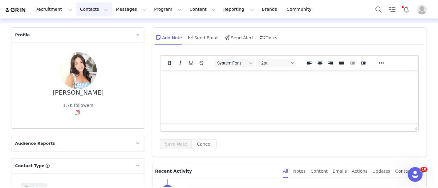
click at [92, 8] on button "Contacts Contacts" at bounding box center [93, 9] width 35 height 14
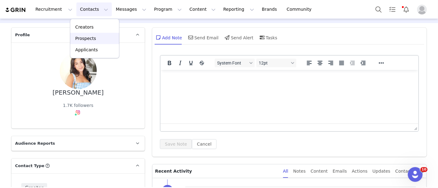
click at [95, 37] on div "Prospects" at bounding box center [94, 38] width 41 height 6
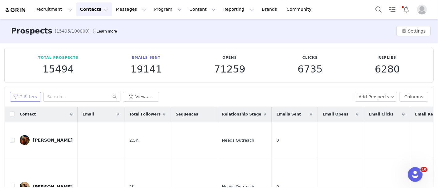
click at [18, 94] on button "2 Filters" at bounding box center [25, 97] width 31 height 10
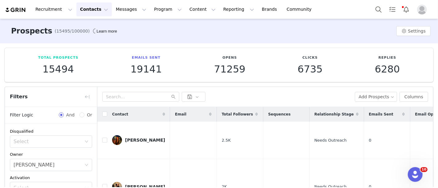
scroll to position [86, 0]
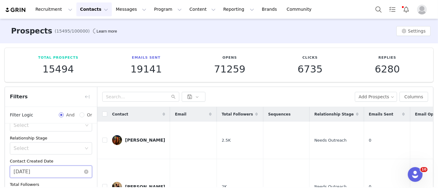
click at [50, 169] on input "[DATE]" at bounding box center [51, 172] width 82 height 12
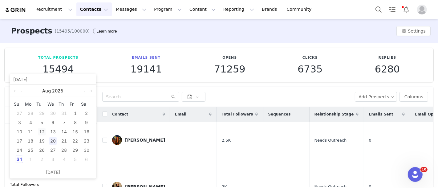
click at [42, 131] on div "12" at bounding box center [41, 131] width 7 height 7
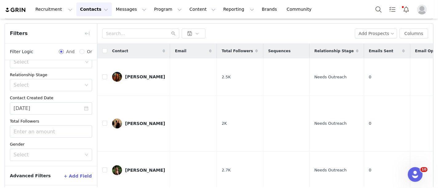
scroll to position [88, 0]
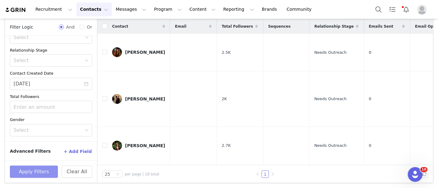
click at [38, 171] on button "Apply Filters" at bounding box center [34, 172] width 48 height 12
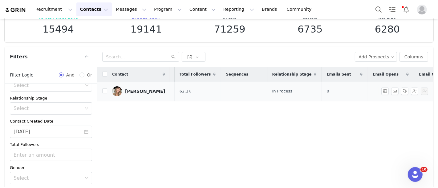
scroll to position [0, 0]
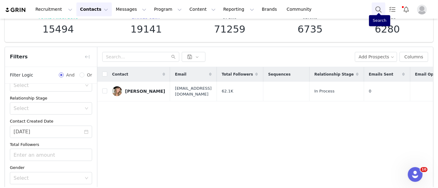
click at [376, 10] on button "Search" at bounding box center [378, 9] width 14 height 14
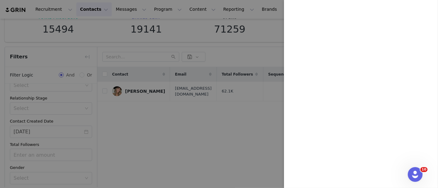
click at [255, 34] on div at bounding box center [219, 94] width 438 height 188
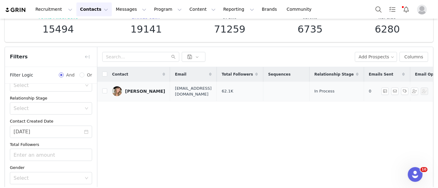
click at [184, 92] on span "[EMAIL_ADDRESS][DOMAIN_NAME]" at bounding box center [193, 92] width 37 height 12
click at [184, 92] on span "sarahmaycurd@gmail.com" at bounding box center [193, 92] width 37 height 12
copy span "sarahmaycurd@gmail.com"
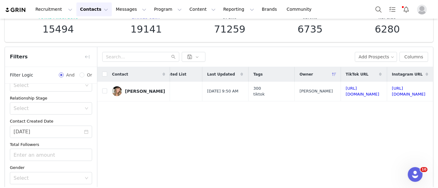
scroll to position [0, 511]
click at [35, 131] on input "08/12/2025" at bounding box center [51, 132] width 82 height 12
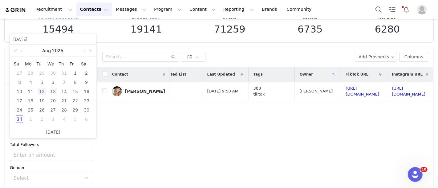
click at [51, 93] on div "13" at bounding box center [52, 91] width 7 height 7
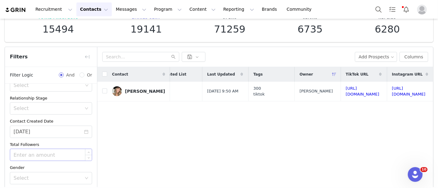
scroll to position [88, 0]
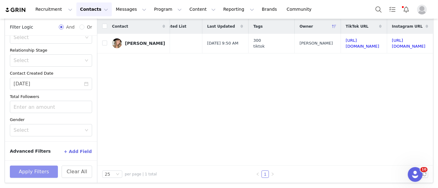
click at [36, 174] on button "Apply Filters" at bounding box center [34, 172] width 48 height 12
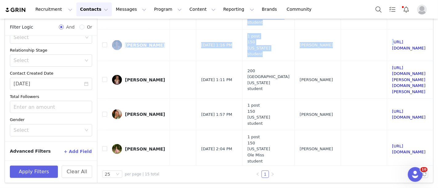
drag, startPoint x: 332, startPoint y: 89, endPoint x: 433, endPoint y: 145, distance: 115.2
click at [433, 145] on section "Prospects (15495/100000) Learn more Settings Total Prospects 15494 Emails Sent …" at bounding box center [219, 103] width 438 height 169
copy table "Contact Email Total Followers Sequences Relationship Stage Emails Sent Email Op…"
click at [146, 152] on td "Emily Garner" at bounding box center [138, 149] width 63 height 38
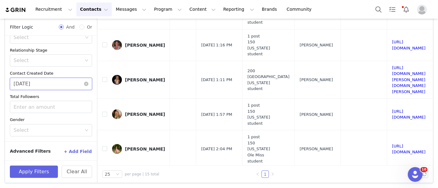
click at [54, 87] on input "08/13/2025" at bounding box center [51, 84] width 82 height 12
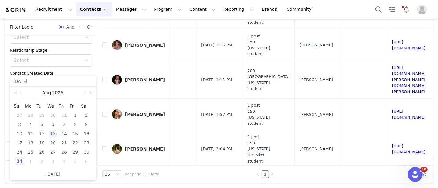
click at [63, 133] on div "14" at bounding box center [63, 133] width 7 height 7
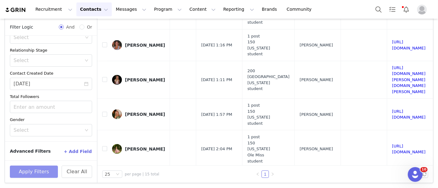
click at [33, 170] on button "Apply Filters" at bounding box center [34, 172] width 48 height 12
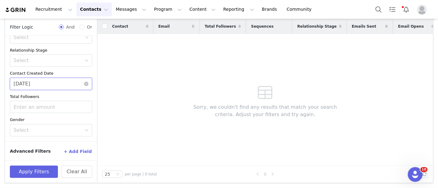
click at [28, 88] on input "08/14/2025" at bounding box center [51, 84] width 82 height 12
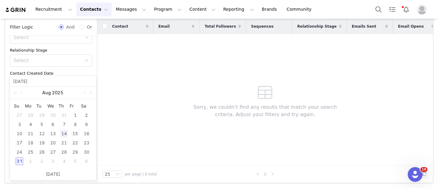
click at [17, 142] on div "17" at bounding box center [19, 142] width 7 height 7
type input "08/17/2025"
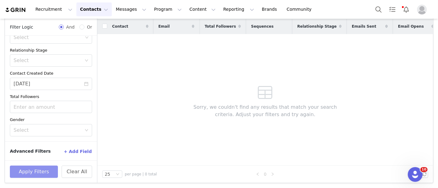
click at [34, 171] on button "Apply Filters" at bounding box center [34, 172] width 48 height 12
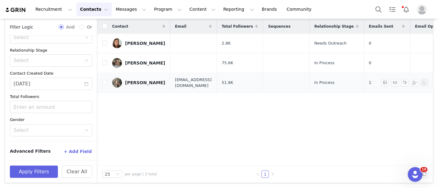
click at [212, 87] on td "selmame.sme@icloud.com" at bounding box center [193, 83] width 46 height 20
click at [204, 80] on span "selmame.sme@icloud.com" at bounding box center [193, 83] width 37 height 12
copy span "selmame.sme@icloud.com"
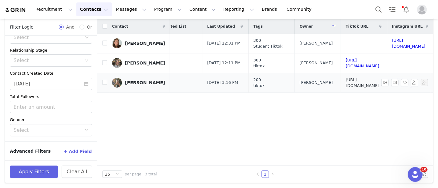
scroll to position [0, 492]
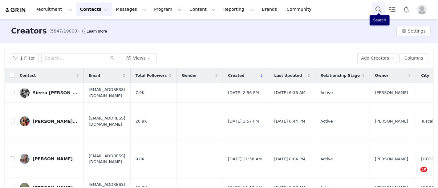
click at [379, 12] on button "Search" at bounding box center [378, 9] width 14 height 14
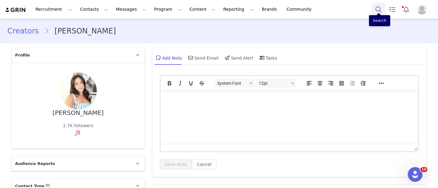
click at [376, 12] on button "Search" at bounding box center [378, 9] width 14 height 14
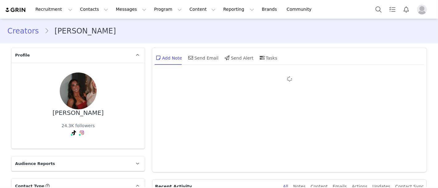
type input "+1 ([GEOGRAPHIC_DATA])"
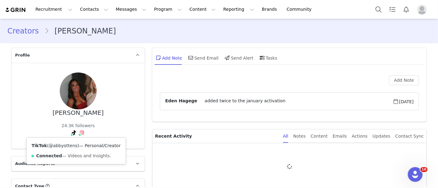
click at [64, 144] on link "@abbyottens" at bounding box center [63, 145] width 29 height 5
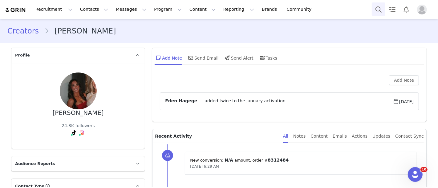
click at [374, 5] on button "Search" at bounding box center [378, 9] width 14 height 14
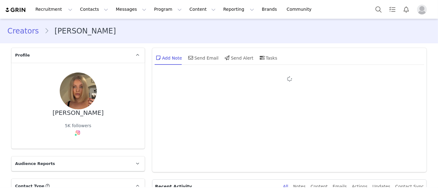
type input "+1 ([GEOGRAPHIC_DATA])"
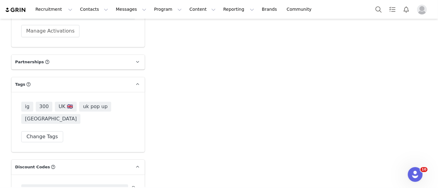
scroll to position [1770, 0]
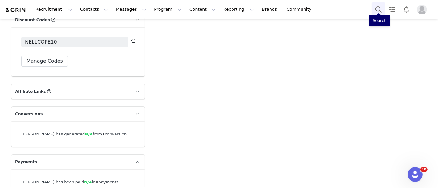
click at [380, 12] on button "Search" at bounding box center [378, 9] width 14 height 14
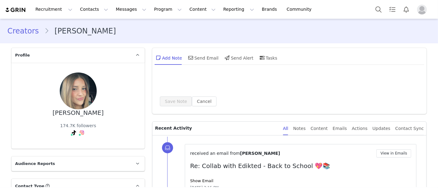
type input "+1 ([GEOGRAPHIC_DATA])"
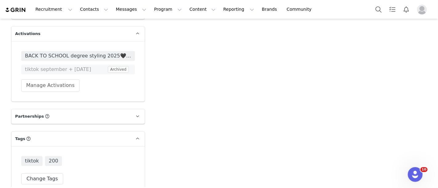
scroll to position [1575, 0]
click at [95, 52] on span "BACK TO SCHOOL degree styling 2025🖤📖👠" at bounding box center [78, 55] width 106 height 7
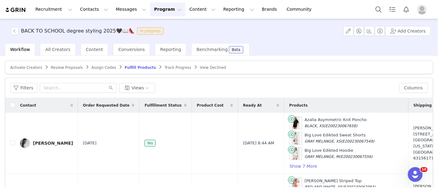
click at [75, 86] on input "text" at bounding box center [78, 88] width 77 height 10
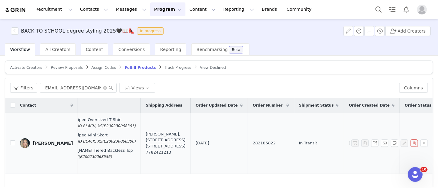
scroll to position [0, 245]
click at [87, 86] on input "[EMAIL_ADDRESS][DOMAIN_NAME]" at bounding box center [78, 88] width 77 height 10
paste input "realisallyson"
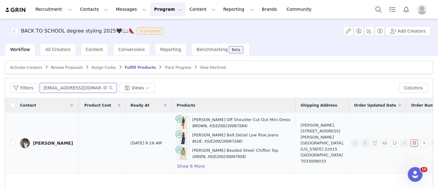
scroll to position [0, 110]
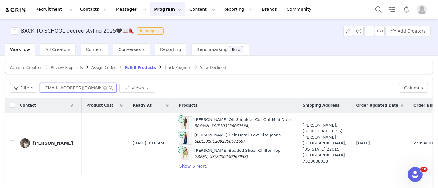
type input "[EMAIL_ADDRESS][DOMAIN_NAME]"
click at [165, 67] on span "Track Progress" at bounding box center [178, 68] width 26 height 4
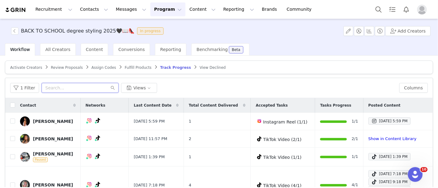
click at [61, 87] on input "text" at bounding box center [80, 88] width 77 height 10
paste input "[EMAIL_ADDRESS][DOMAIN_NAME]"
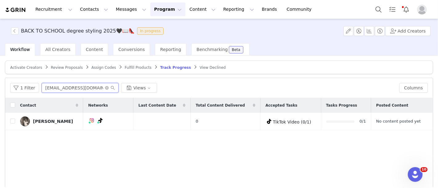
click at [82, 83] on input "[EMAIL_ADDRESS][DOMAIN_NAME]" at bounding box center [80, 88] width 77 height 10
paste input "ortizdestinyyy"
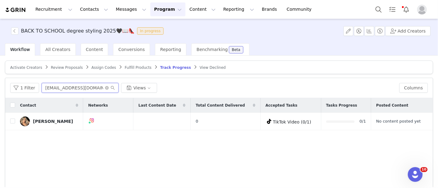
type input "[EMAIL_ADDRESS][DOMAIN_NAME]"
click at [116, 70] on article "Activate Creators Review Proposals Assign Codes Fulfill Products Track Progress…" at bounding box center [219, 68] width 428 height 14
click at [125, 69] on span "Fulfill Products" at bounding box center [138, 68] width 27 height 4
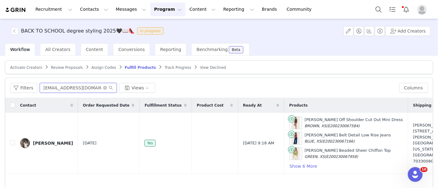
click at [79, 86] on input "[EMAIL_ADDRESS][DOMAIN_NAME]" at bounding box center [78, 88] width 77 height 10
paste input "ortizdestinyyy"
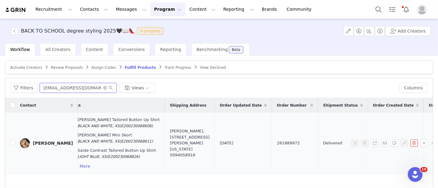
scroll to position [0, 232]
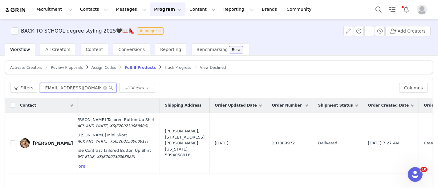
type input "[EMAIL_ADDRESS][DOMAIN_NAME]"
